Goal: Transaction & Acquisition: Purchase product/service

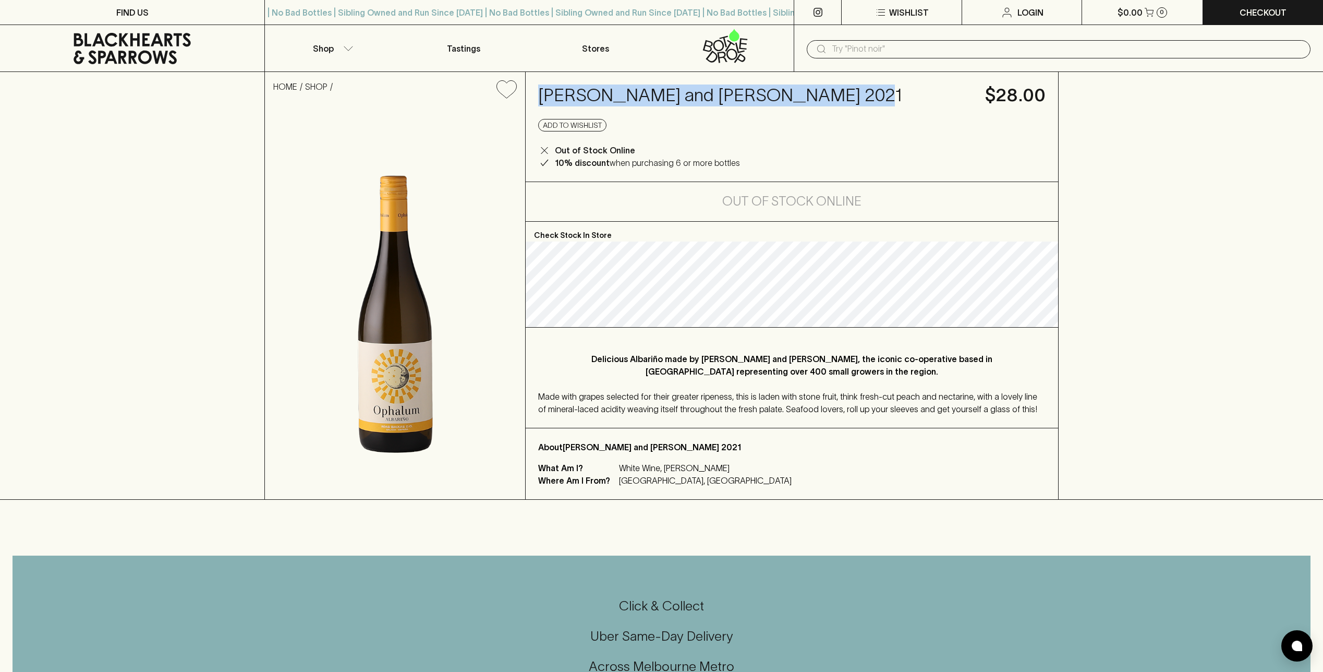
drag, startPoint x: 852, startPoint y: 104, endPoint x: 534, endPoint y: 96, distance: 318.3
click at [534, 96] on div "Paco and Lola Ophalum Albarino 2021 $28.00 Add to wishlist Out of Stock Online …" at bounding box center [792, 127] width 532 height 110
copy h4 "Paco and Lola Ophalum Albarino 2021"
click at [288, 113] on img at bounding box center [395, 303] width 260 height 392
click at [339, 45] on button "Shop" at bounding box center [331, 48] width 132 height 46
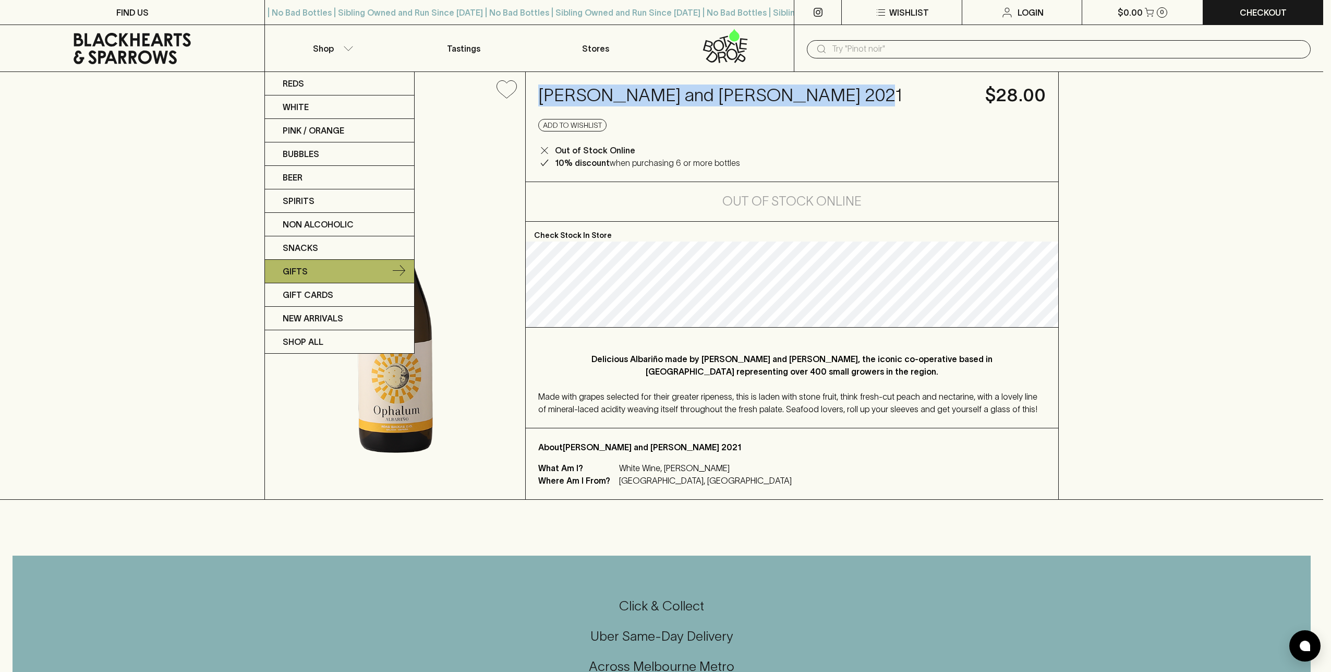
click at [301, 264] on link "Gifts" at bounding box center [339, 271] width 149 height 23
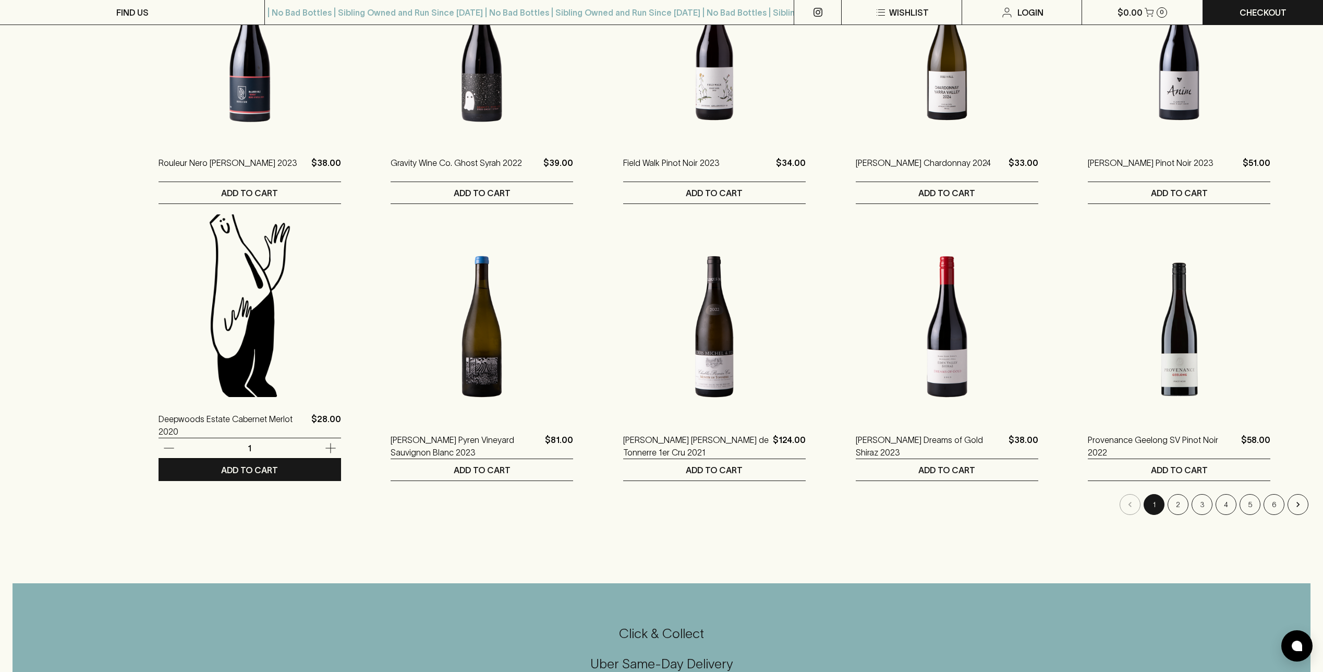
scroll to position [770, 0]
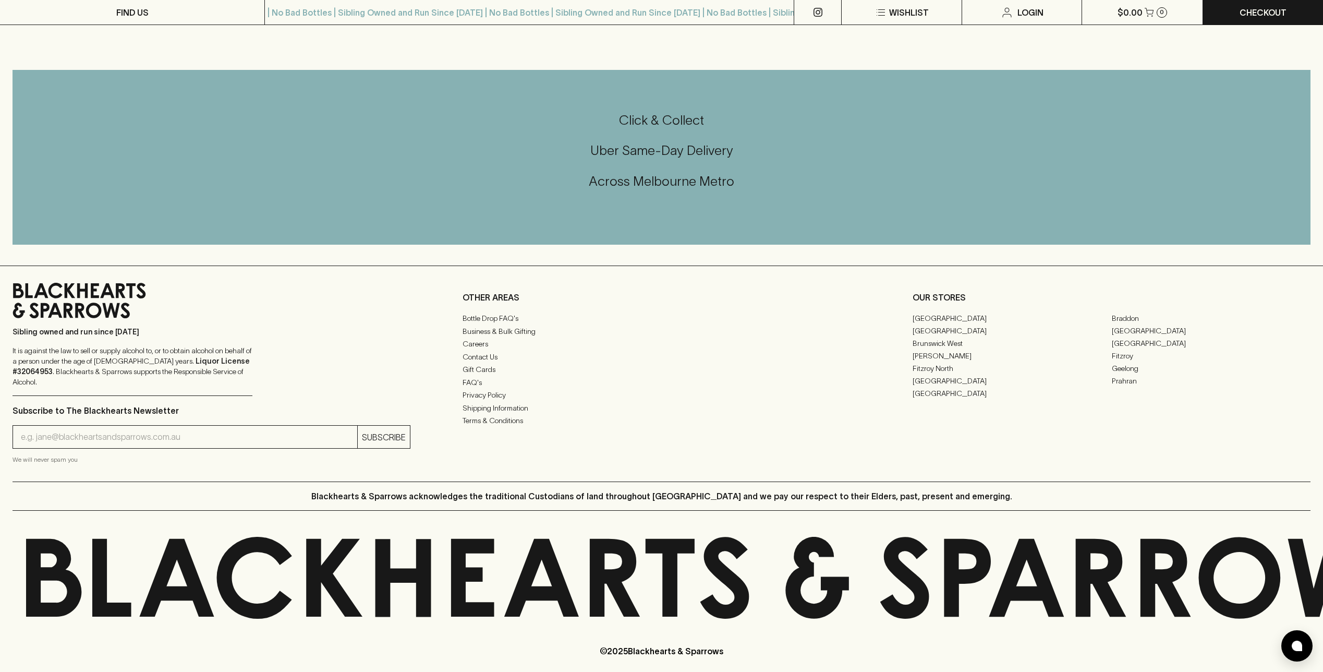
scroll to position [1279, 0]
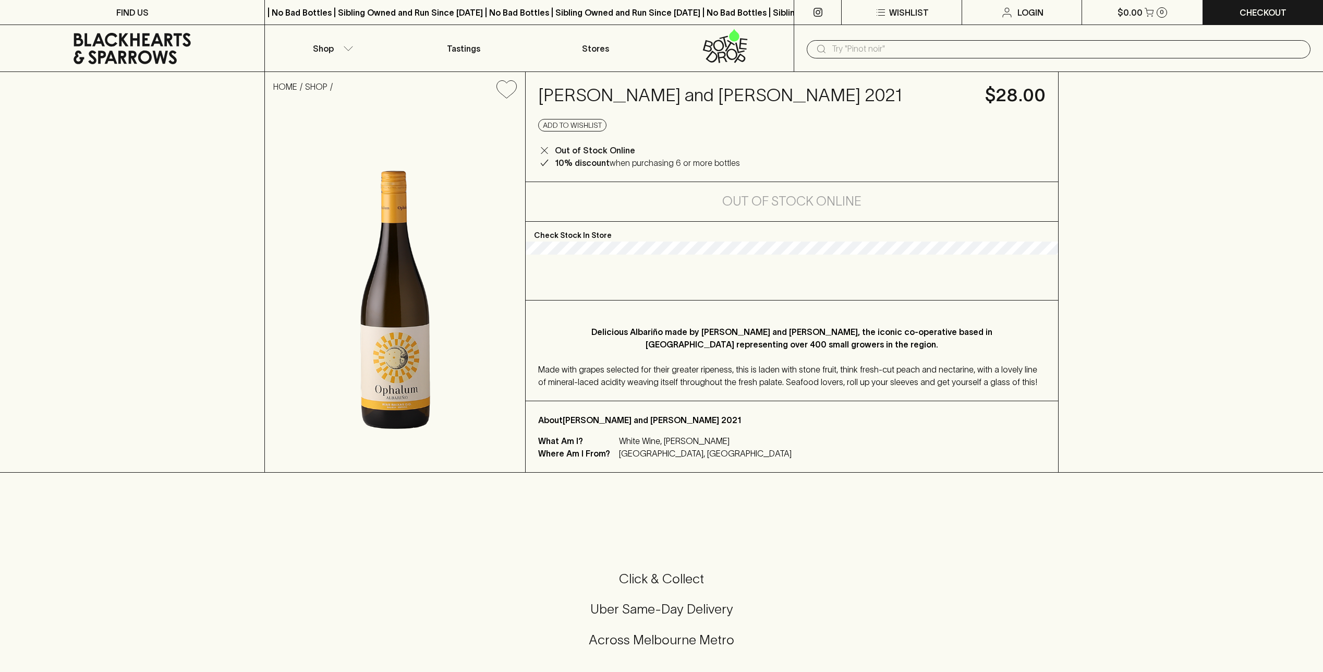
click at [305, 118] on img at bounding box center [395, 289] width 260 height 365
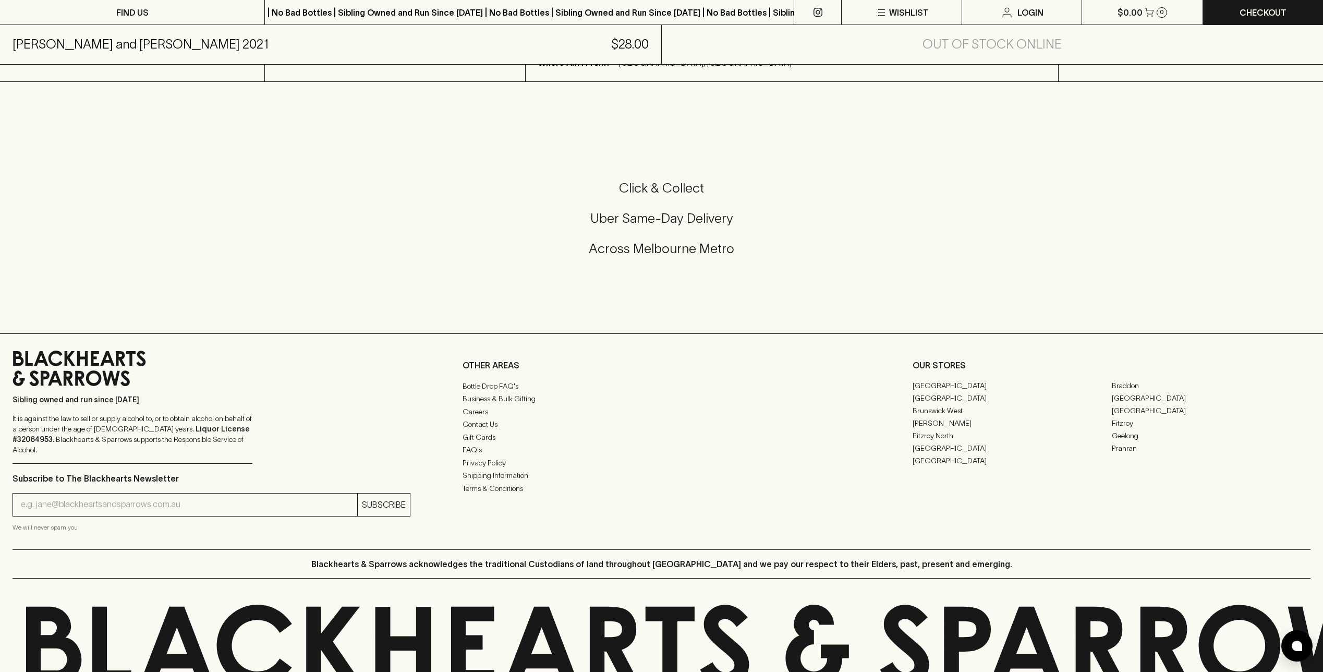
scroll to position [487, 0]
